Goal: Task Accomplishment & Management: Use online tool/utility

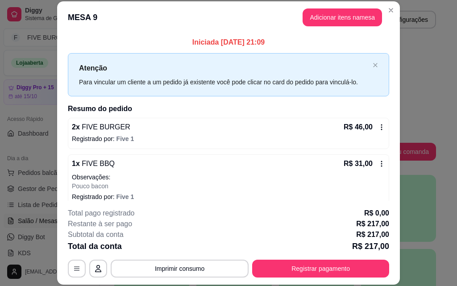
scroll to position [45, 0]
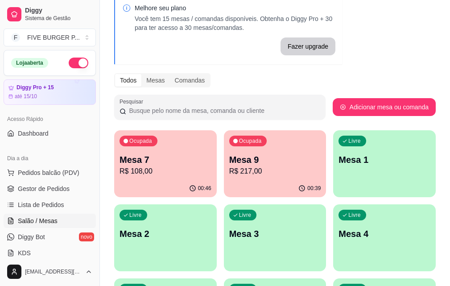
click at [161, 163] on p "Mesa 7" at bounding box center [166, 160] width 92 height 12
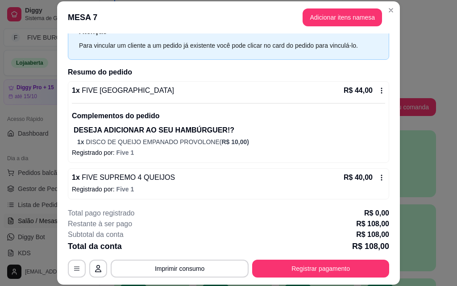
scroll to position [162, 0]
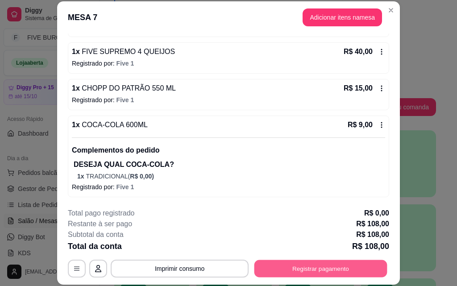
click at [356, 262] on button "Registrar pagamento" at bounding box center [320, 268] width 133 height 17
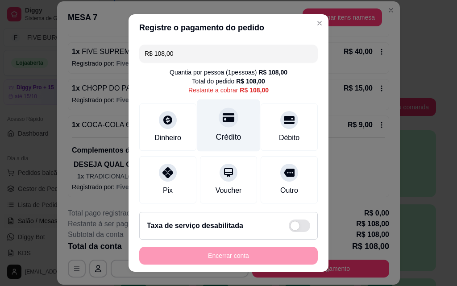
click at [219, 131] on div "Crédito" at bounding box center [228, 126] width 63 height 52
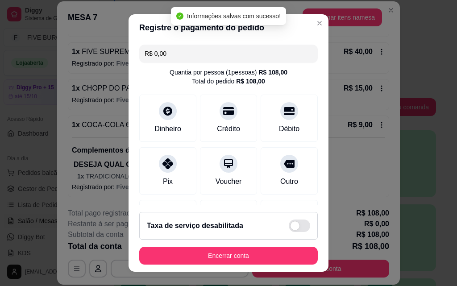
type input "R$ 0,00"
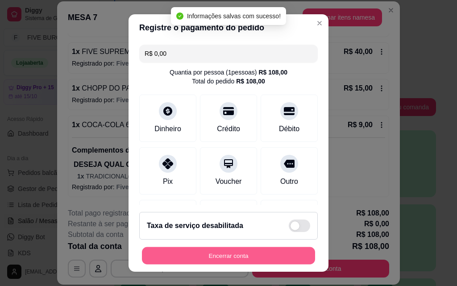
click at [266, 251] on button "Encerrar conta" at bounding box center [228, 255] width 173 height 17
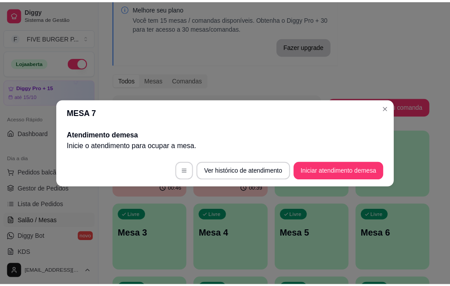
scroll to position [0, 0]
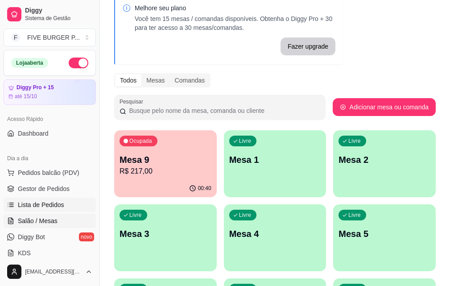
click at [64, 204] on link "Lista de Pedidos" at bounding box center [50, 205] width 92 height 14
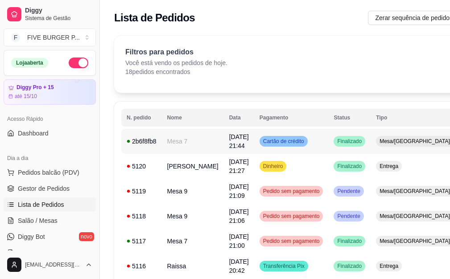
click at [296, 143] on td "Cartão de crédito" at bounding box center [291, 141] width 75 height 25
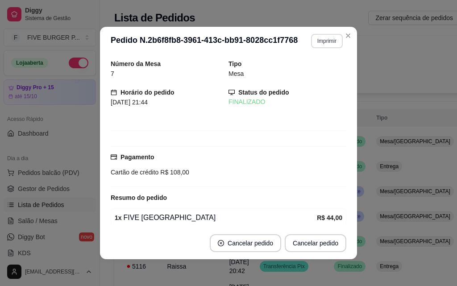
click at [321, 45] on button "Imprimir" at bounding box center [327, 41] width 32 height 14
click at [322, 68] on button "IMPRESSORA" at bounding box center [307, 72] width 62 height 14
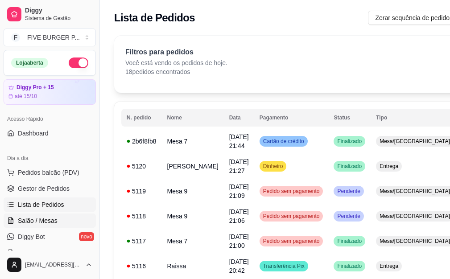
click at [61, 224] on link "Salão / Mesas" at bounding box center [50, 221] width 92 height 14
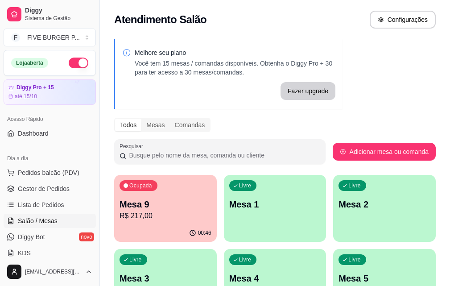
click at [169, 206] on p "Mesa 9" at bounding box center [166, 204] width 92 height 12
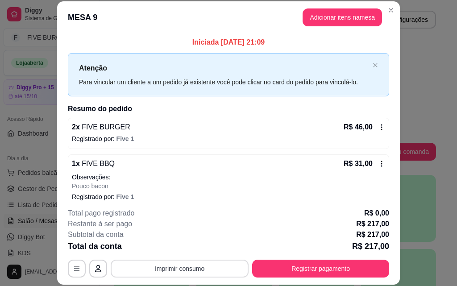
click at [208, 267] on button "Imprimir consumo" at bounding box center [180, 269] width 138 height 18
click at [195, 249] on button "IMPRESSORA" at bounding box center [179, 248] width 62 height 14
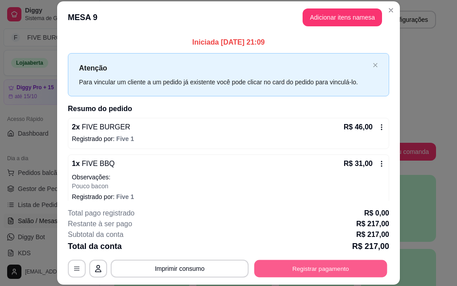
click at [292, 271] on button "Registrar pagamento" at bounding box center [320, 268] width 133 height 17
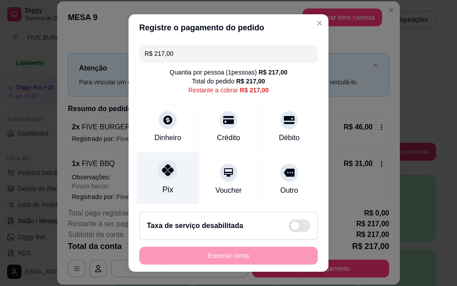
click at [172, 167] on div "Pix" at bounding box center [168, 178] width 63 height 52
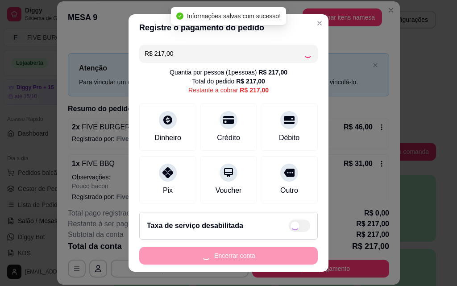
type input "R$ 0,00"
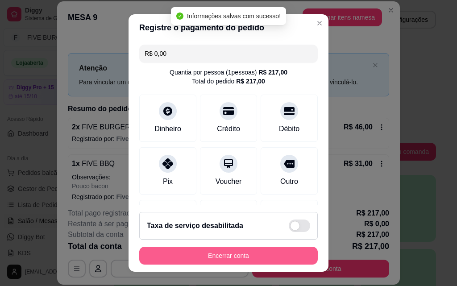
click at [246, 256] on button "Encerrar conta" at bounding box center [228, 256] width 179 height 18
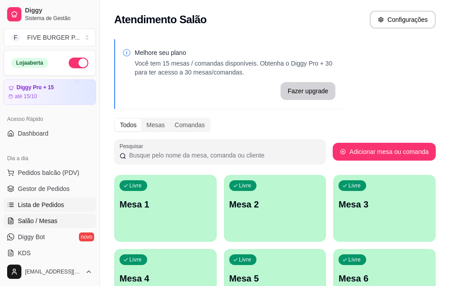
click at [82, 206] on link "Lista de Pedidos" at bounding box center [50, 205] width 92 height 14
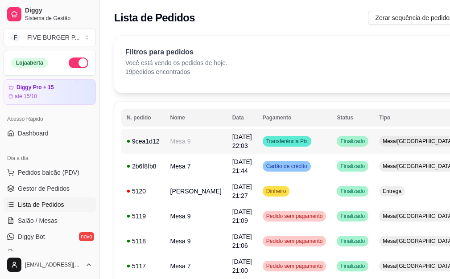
click at [301, 138] on td "Transferência Pix" at bounding box center [295, 141] width 75 height 25
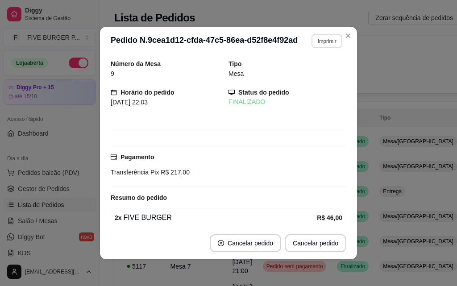
click at [328, 39] on button "Imprimir" at bounding box center [327, 41] width 31 height 14
click at [324, 68] on button "IMPRESSORA" at bounding box center [307, 72] width 65 height 14
